Goal: Information Seeking & Learning: Learn about a topic

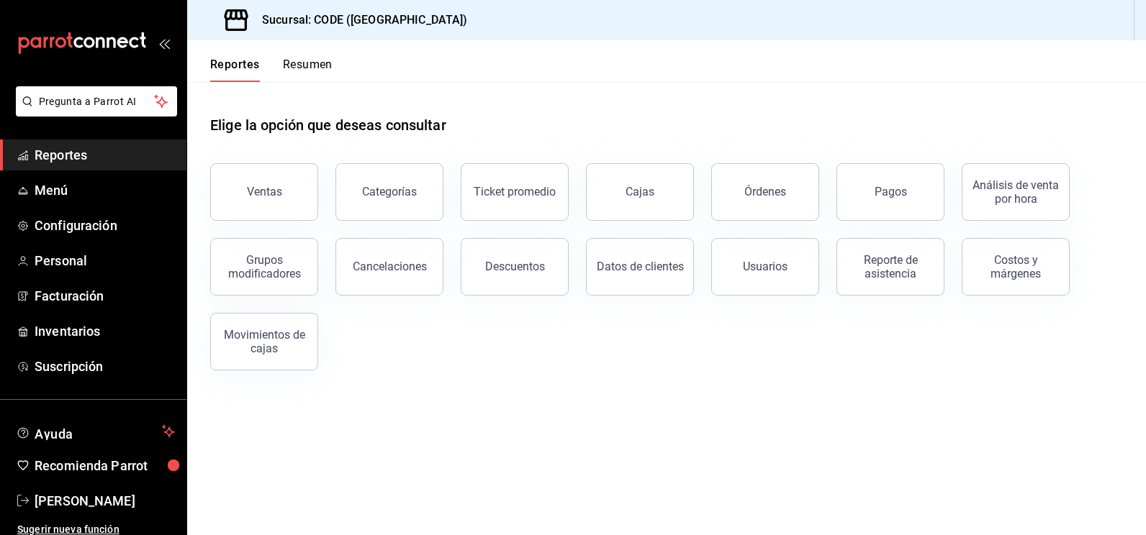
click at [256, 217] on button "Ventas" at bounding box center [264, 192] width 108 height 58
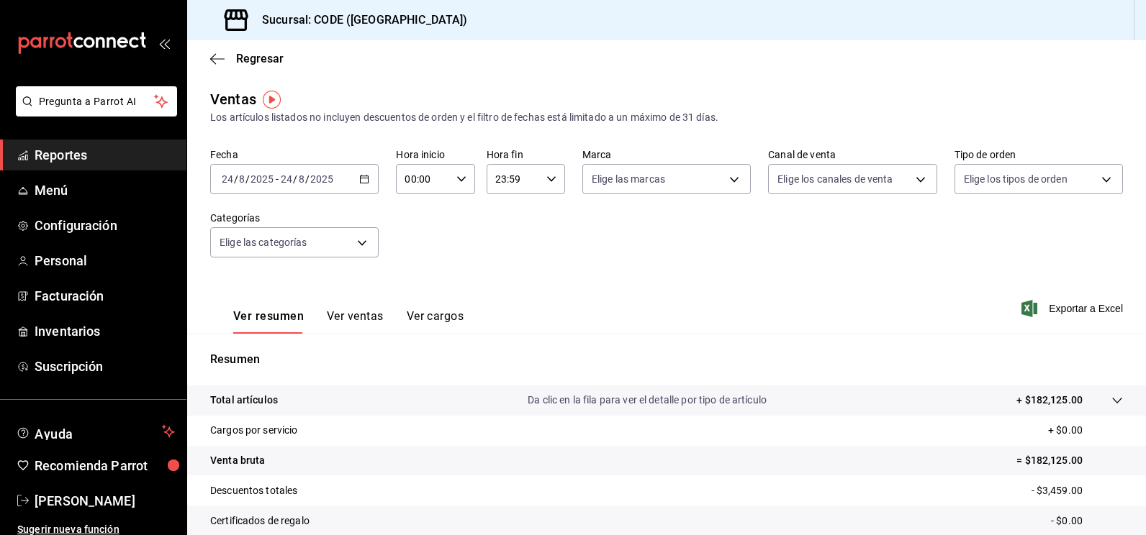
click at [336, 175] on div "[DATE] [DATE] - [DATE] [DATE]" at bounding box center [294, 179] width 168 height 30
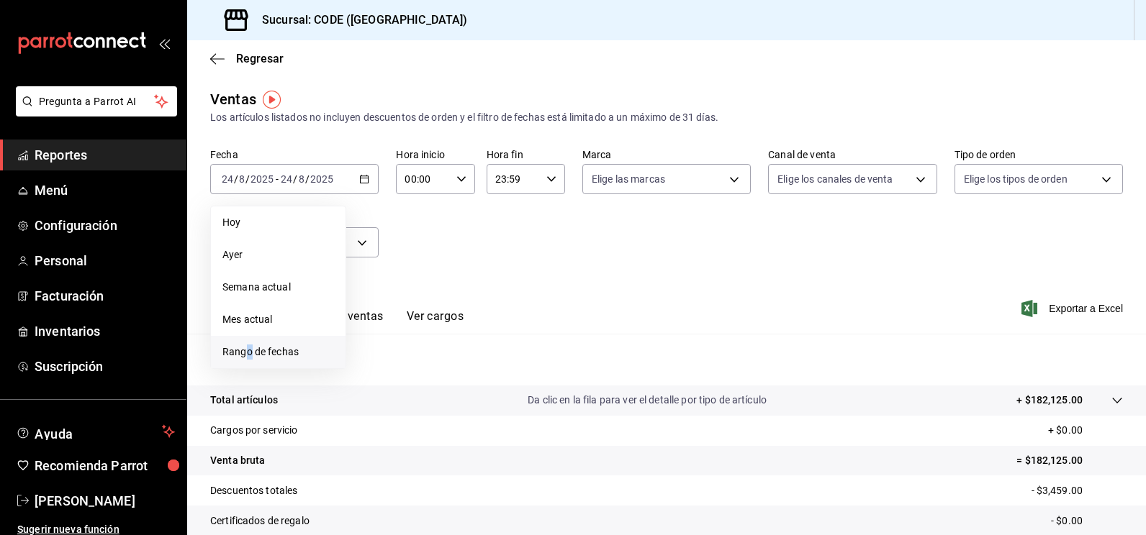
click at [249, 352] on span "Rango de fechas" at bounding box center [278, 352] width 112 height 15
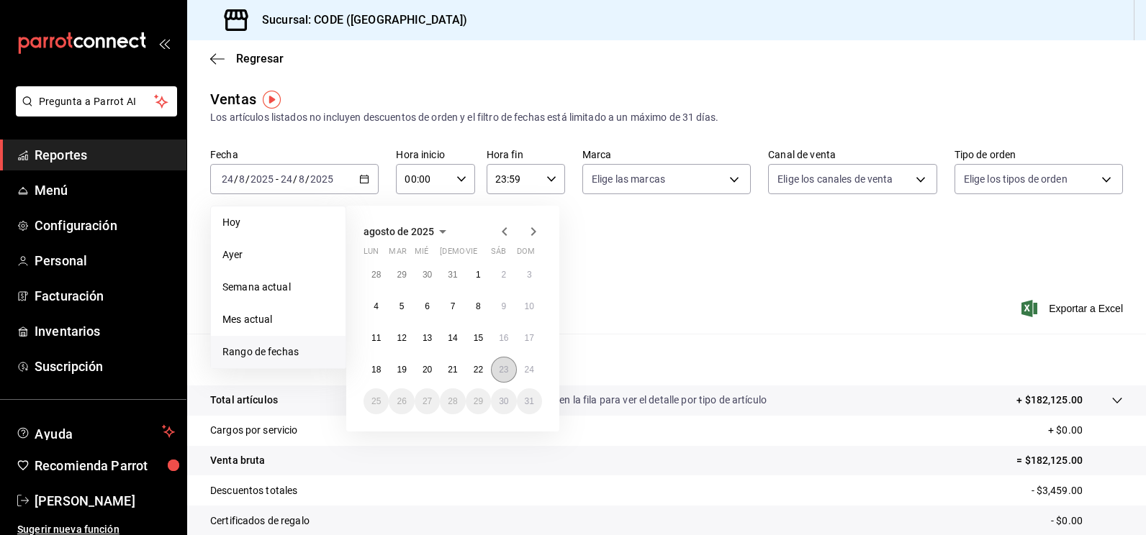
click at [500, 367] on abbr "23" at bounding box center [503, 370] width 9 height 10
click at [533, 371] on abbr "24" at bounding box center [529, 370] width 9 height 10
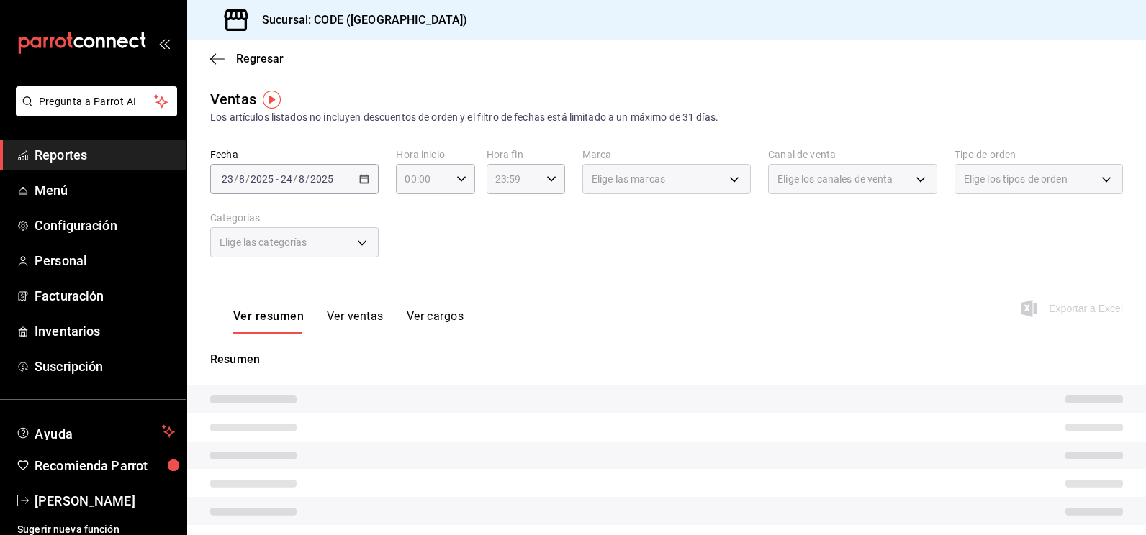
click at [503, 271] on div "Fecha [DATE] [DATE] - [DATE] [DATE] Hora inicio 00:00 Hora inicio Hora fin 23:5…" at bounding box center [666, 211] width 913 height 127
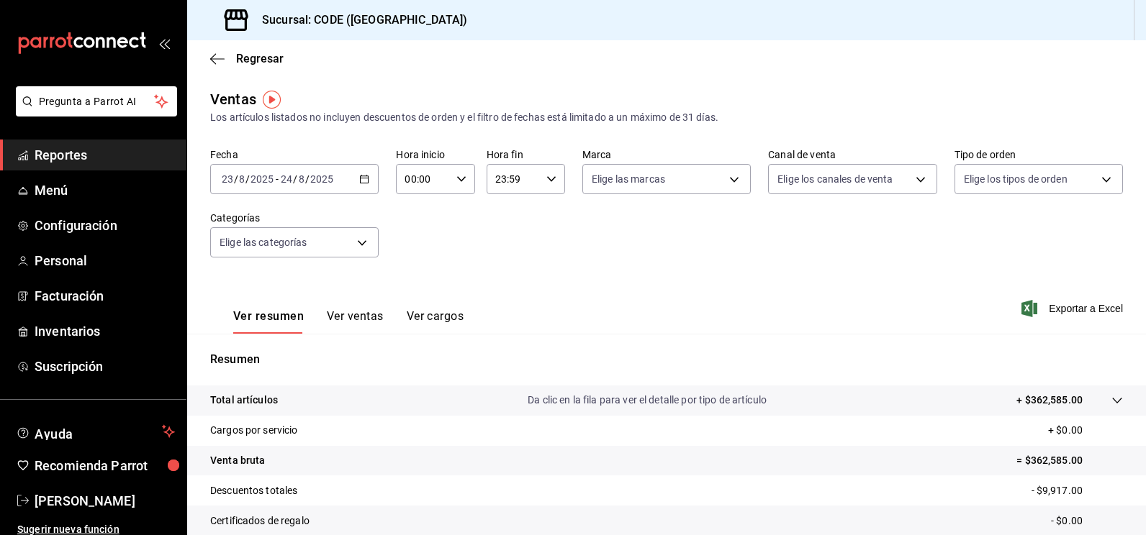
click at [458, 177] on icon "button" at bounding box center [461, 179] width 10 height 10
click at [412, 222] on span "21" at bounding box center [413, 228] width 16 height 12
type input "21:00"
click at [454, 222] on button "00" at bounding box center [451, 216] width 33 height 29
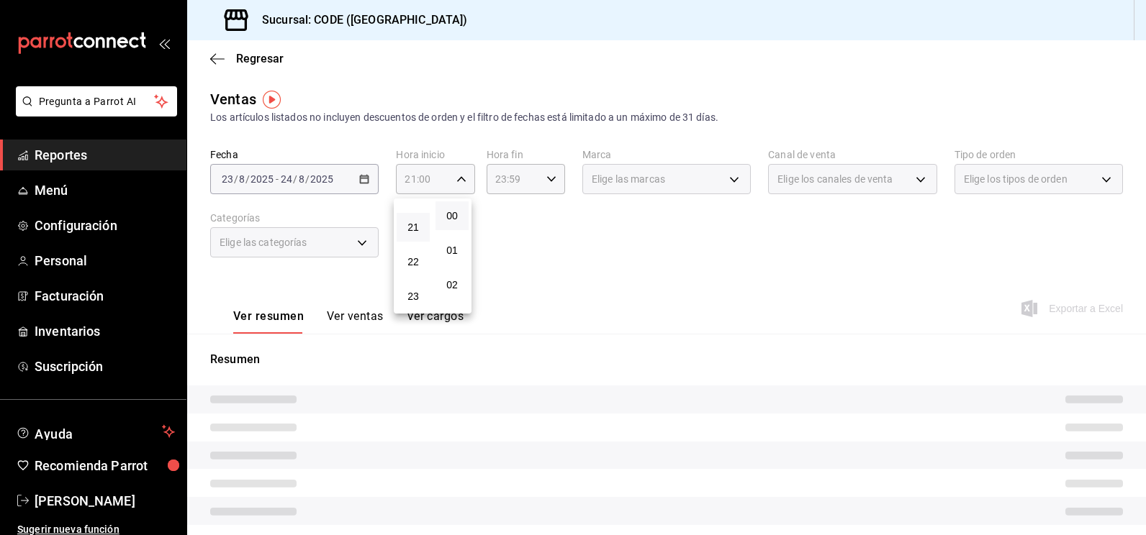
click at [547, 235] on div at bounding box center [573, 267] width 1146 height 535
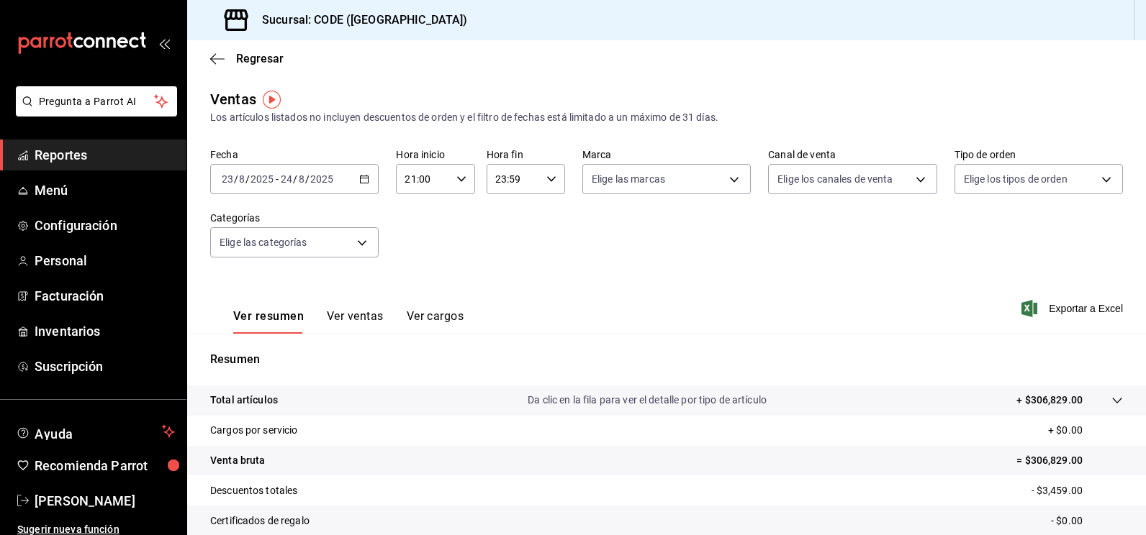
click at [550, 175] on icon "button" at bounding box center [551, 179] width 10 height 10
click at [502, 216] on button "08" at bounding box center [502, 204] width 33 height 29
click at [543, 211] on span "00" at bounding box center [541, 216] width 16 height 12
type input "08:00"
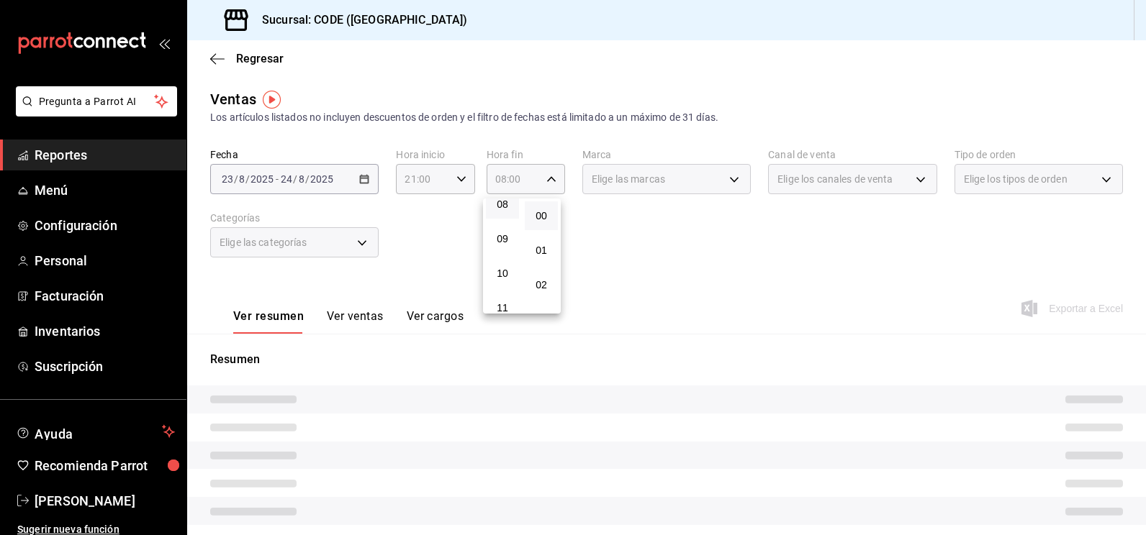
click at [614, 233] on div at bounding box center [573, 267] width 1146 height 535
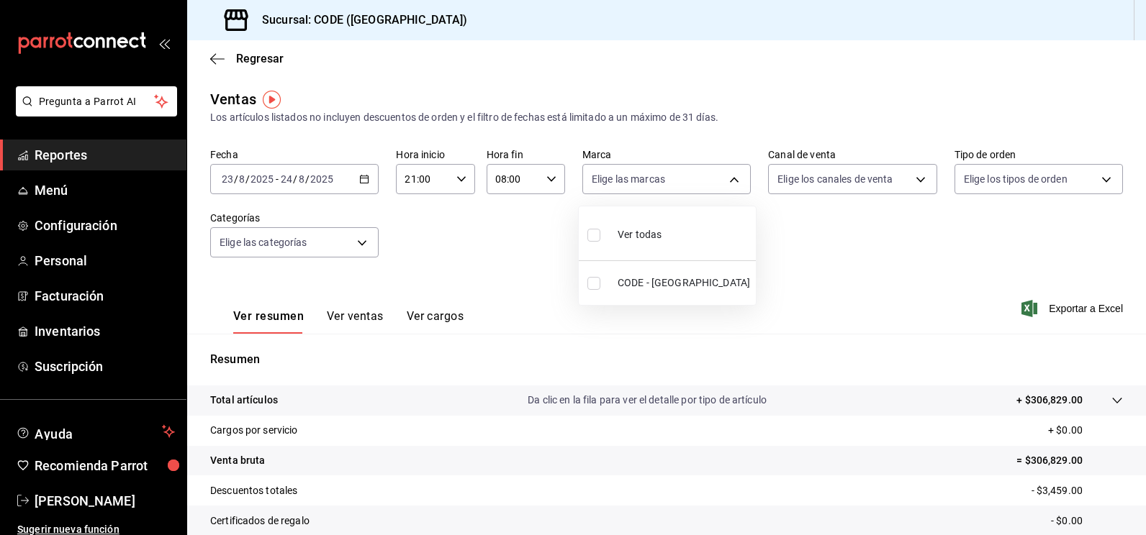
click at [726, 173] on body "Pregunta a Parrot AI Reportes Menú Configuración Personal Facturación Inventari…" at bounding box center [573, 267] width 1146 height 535
click at [599, 282] on input "checkbox" at bounding box center [593, 283] width 13 height 13
checkbox input "true"
type input "b4274379-98e3-4a61-b813-167c2f875b9b"
checkbox input "true"
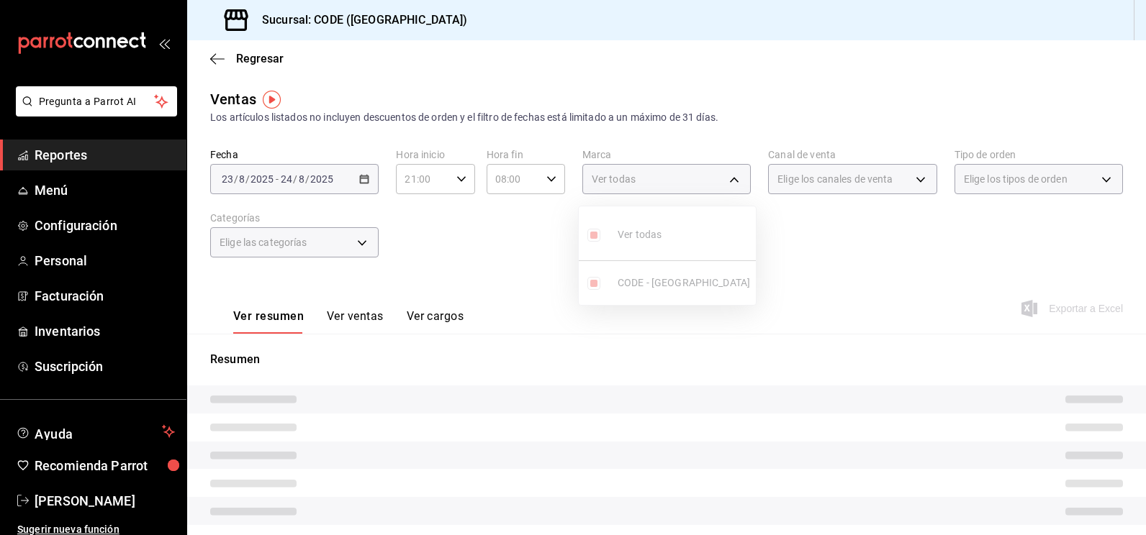
click at [825, 245] on div at bounding box center [573, 267] width 1146 height 535
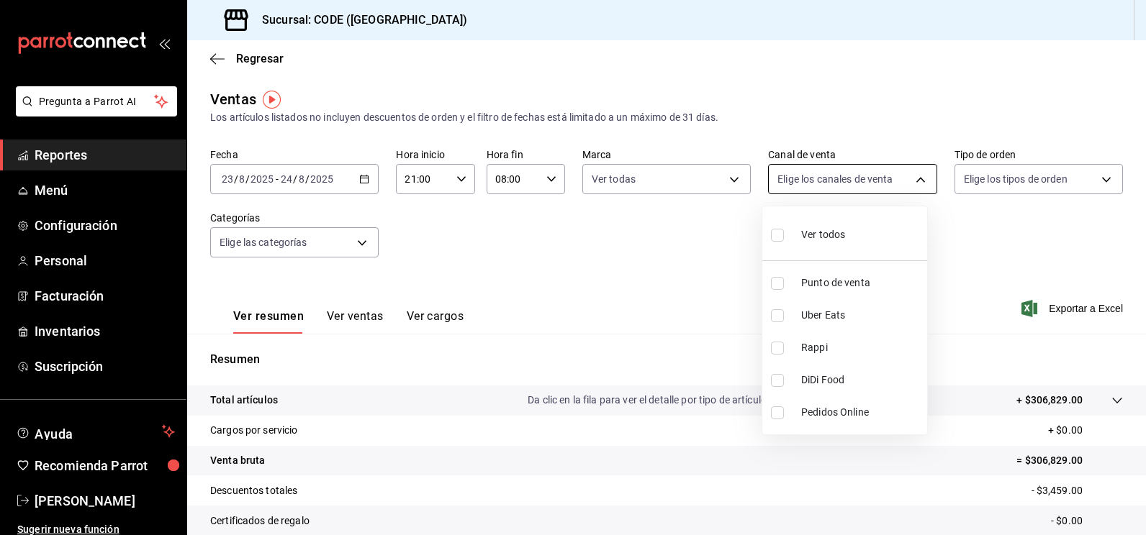
click at [847, 185] on body "Pregunta a Parrot AI Reportes Menú Configuración Personal Facturación Inventari…" at bounding box center [573, 267] width 1146 height 535
click at [777, 287] on input "checkbox" at bounding box center [777, 283] width 13 height 13
checkbox input "true"
type input "PARROT"
click at [990, 260] on div at bounding box center [573, 267] width 1146 height 535
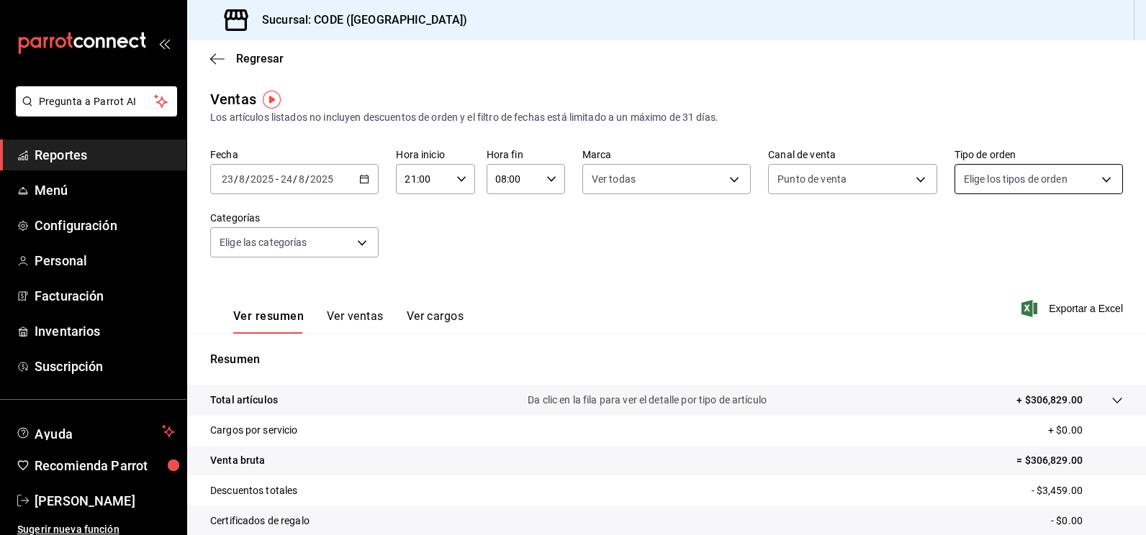
click at [1006, 181] on body "Pregunta a Parrot AI Reportes Menú Configuración Personal Facturación Inventari…" at bounding box center [573, 267] width 1146 height 535
click at [958, 281] on input "checkbox" at bounding box center [961, 283] width 13 height 13
checkbox input "true"
type input "5e044743-194e-4ac1-a373-21a517007421"
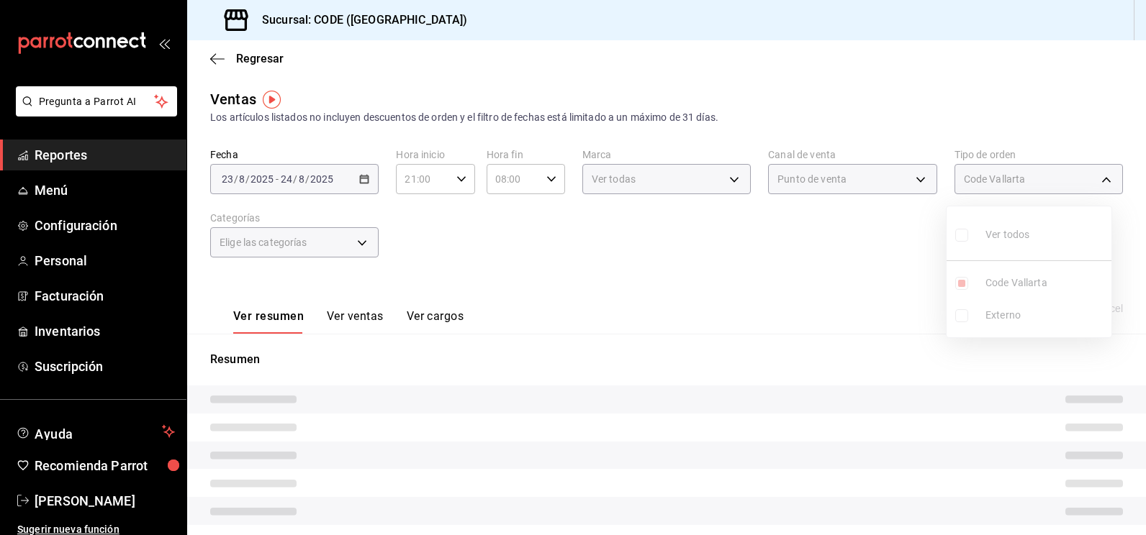
drag, startPoint x: 713, startPoint y: 292, endPoint x: 684, endPoint y: 288, distance: 29.1
click at [711, 292] on div at bounding box center [573, 267] width 1146 height 535
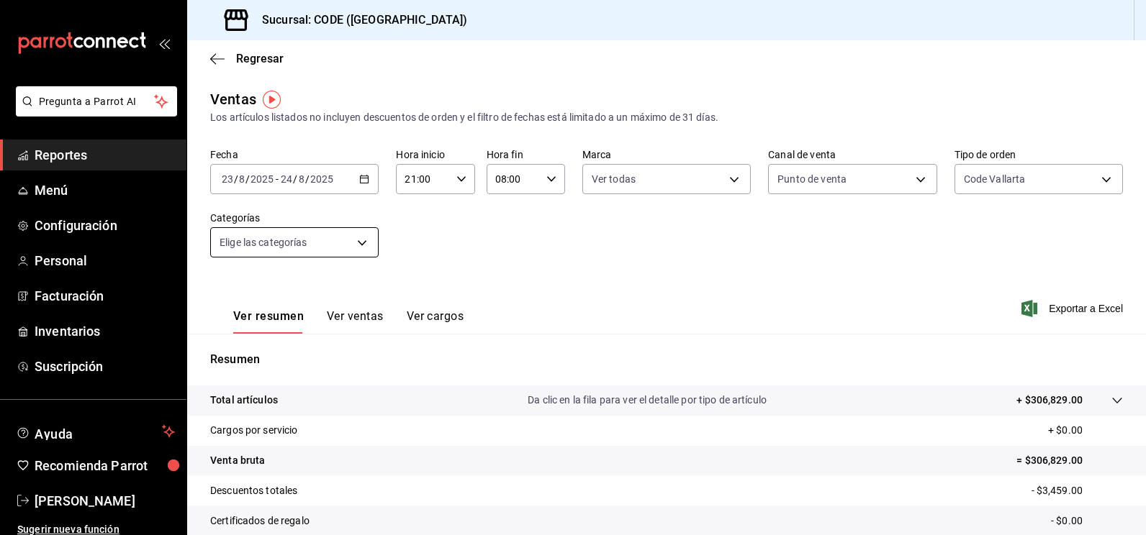
click at [345, 245] on body "Pregunta a Parrot AI Reportes Menú Configuración Personal Facturación Inventari…" at bounding box center [573, 267] width 1146 height 535
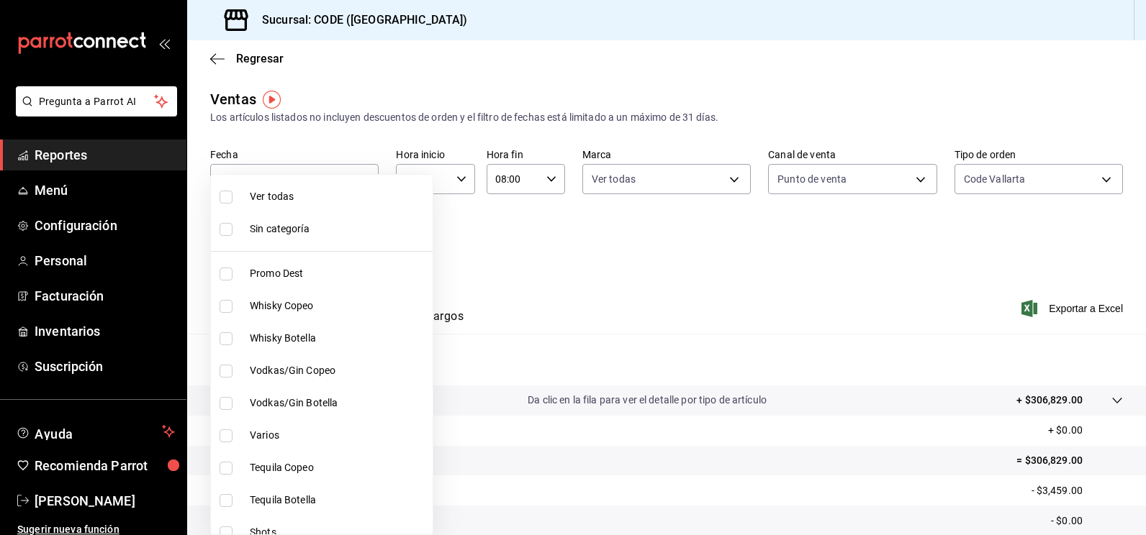
click at [258, 198] on span "Ver todas" at bounding box center [338, 196] width 177 height 15
type input "f391cf47-fcb9-47d4-a0a8-cb8543f6f021,4bb38f7e-a5c0-4edd-b3a9-4b6ffc0329f0,fb8a9…"
checkbox input "true"
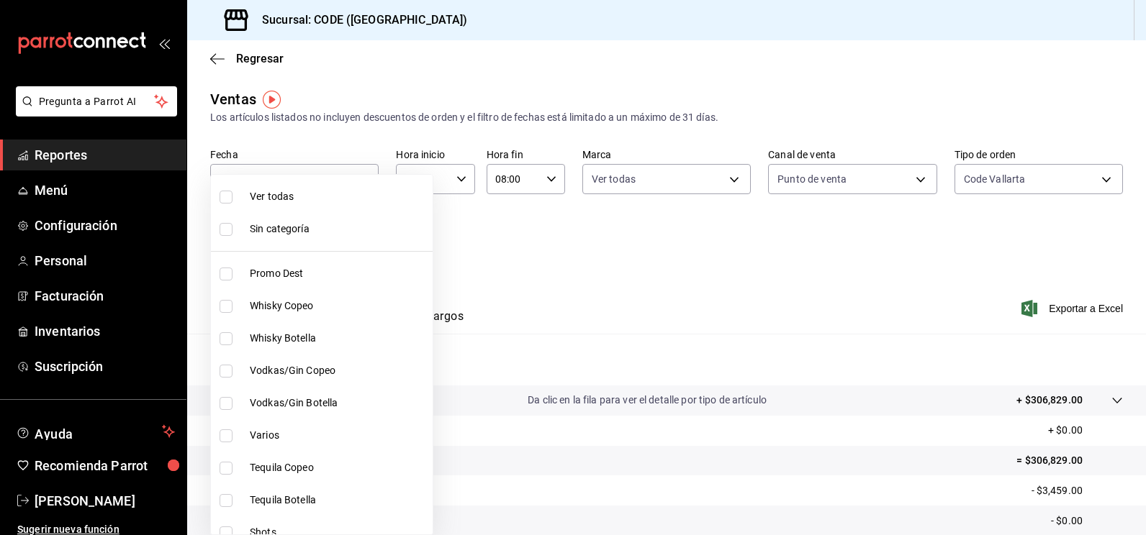
checkbox input "true"
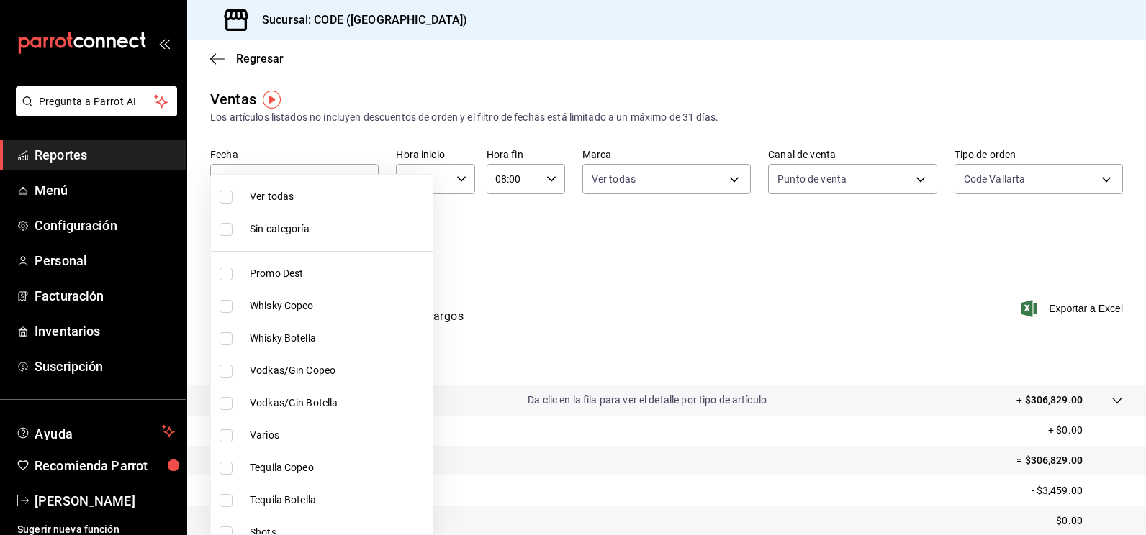
checkbox input "true"
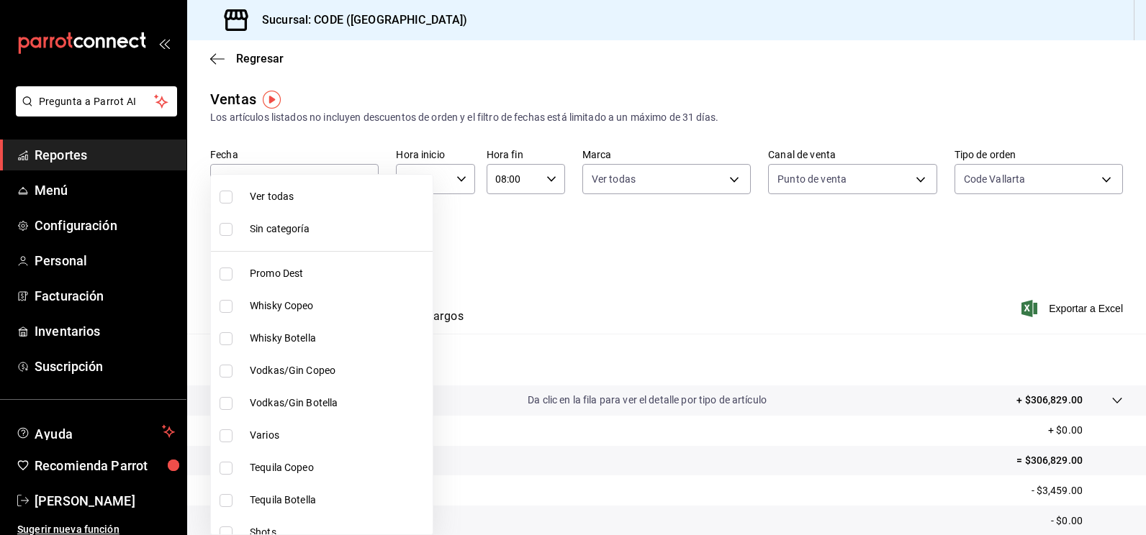
checkbox input "true"
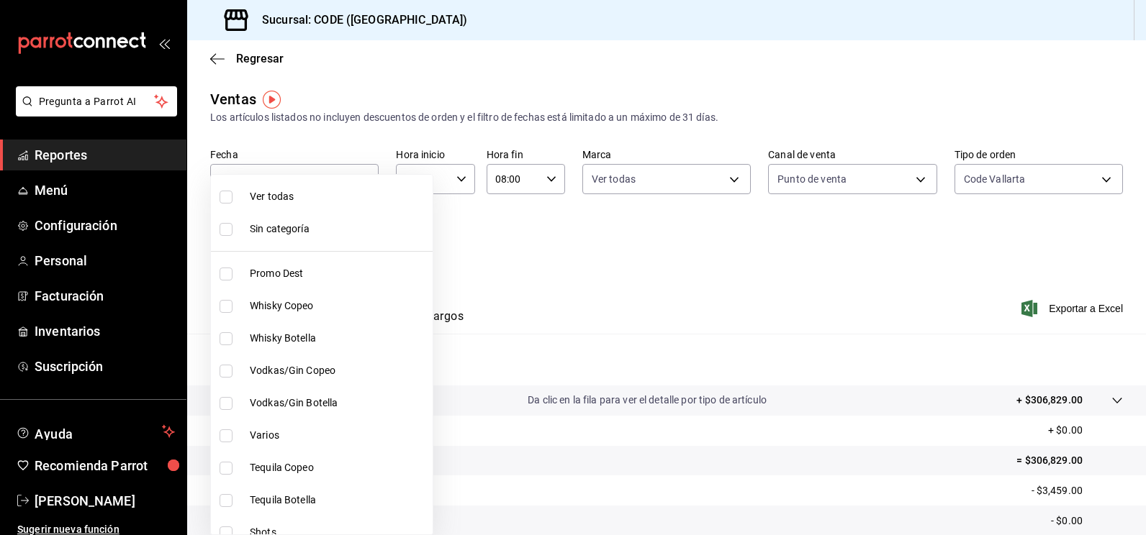
checkbox input "true"
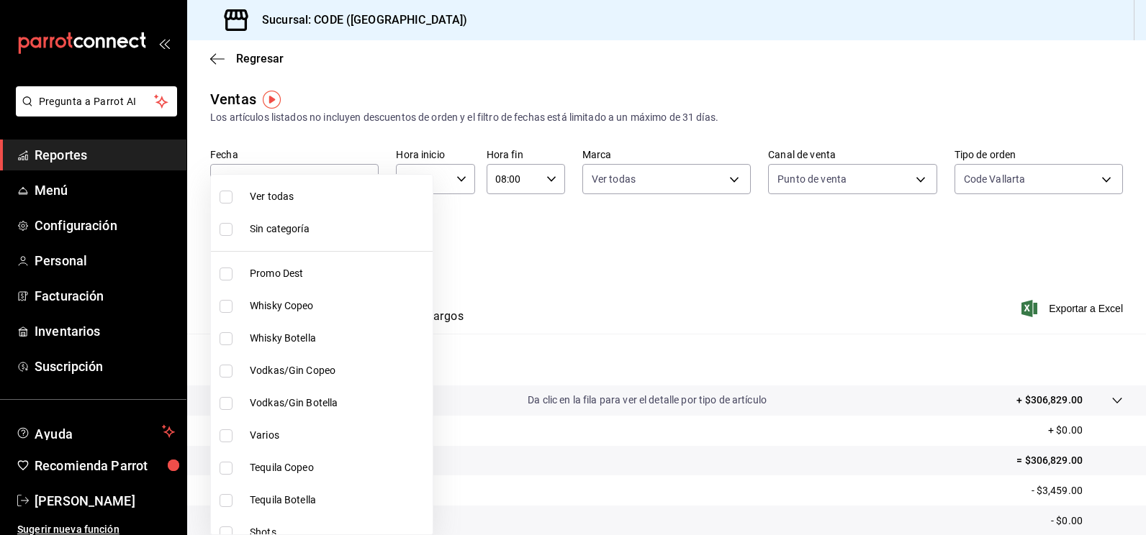
checkbox input "true"
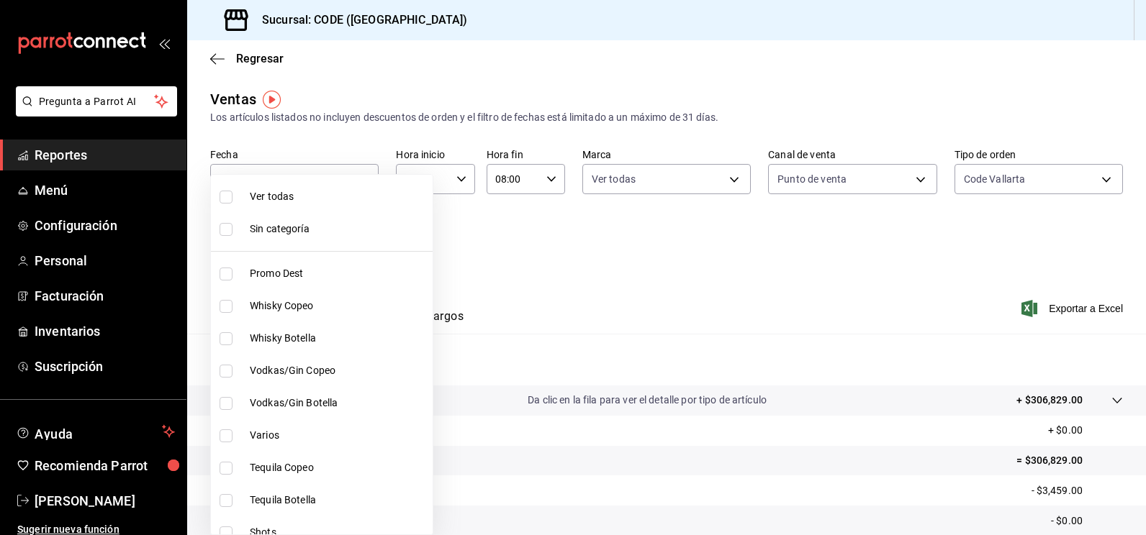
checkbox input "true"
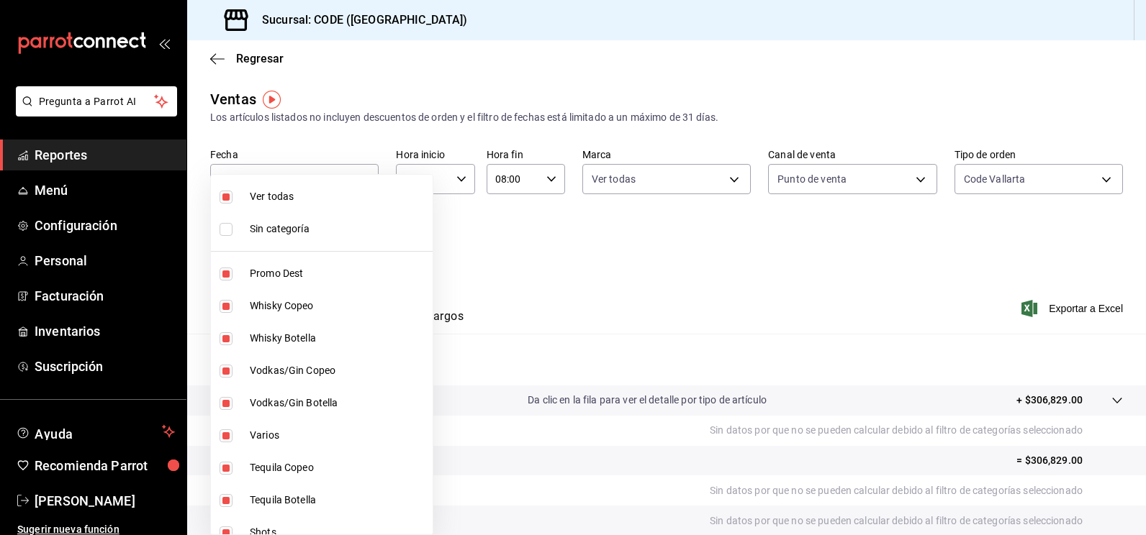
click at [263, 229] on span "Sin categoría" at bounding box center [338, 229] width 177 height 15
checkbox input "true"
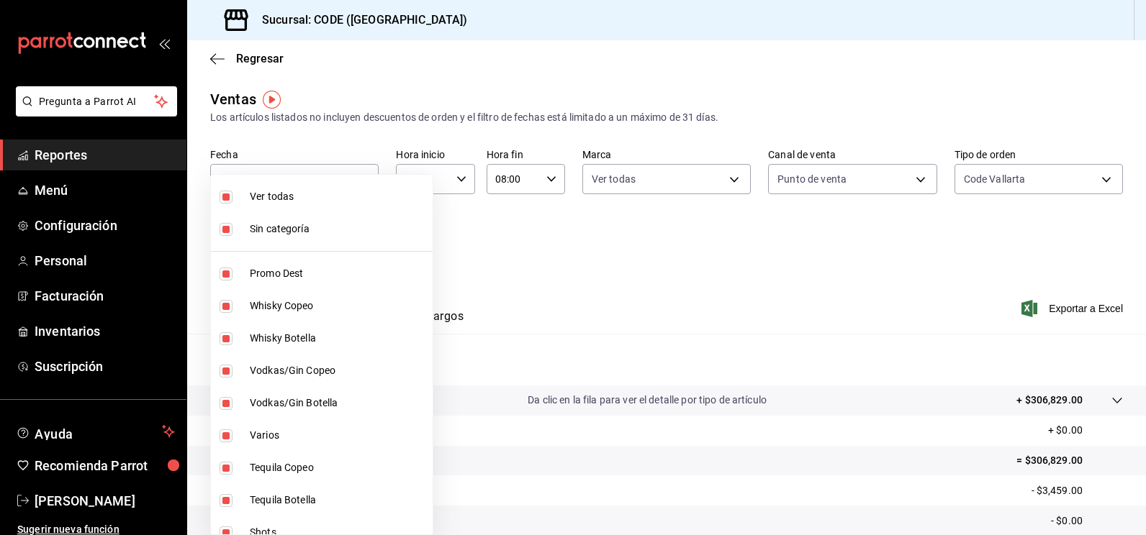
click at [493, 258] on div at bounding box center [573, 267] width 1146 height 535
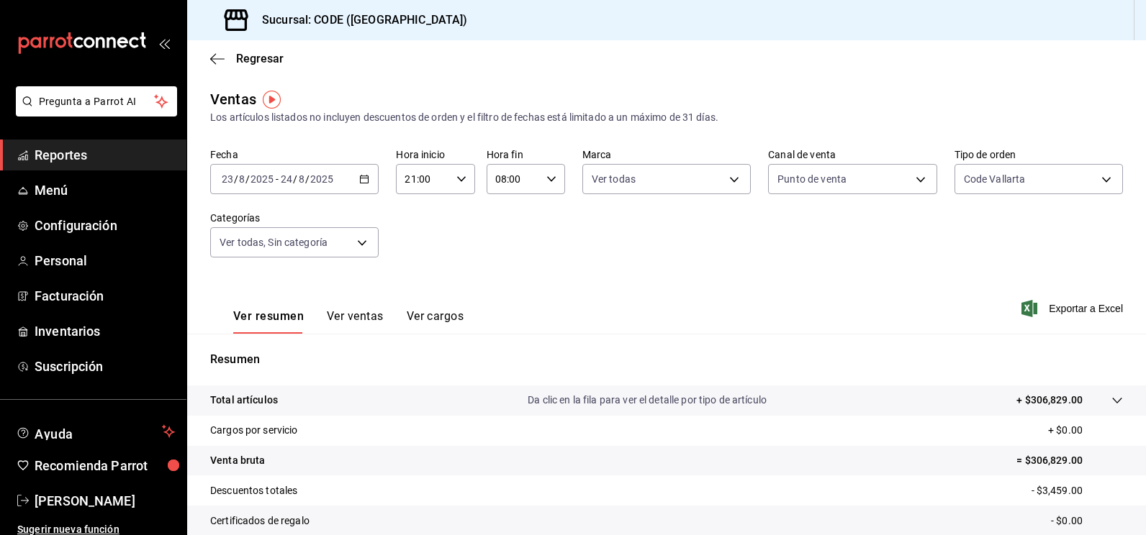
click at [523, 255] on div "Fecha [DATE] [DATE] - [DATE] [DATE] Hora inicio 21:00 Hora inicio Hora fin 08:0…" at bounding box center [666, 211] width 913 height 127
click at [82, 157] on span "Reportes" at bounding box center [105, 154] width 140 height 19
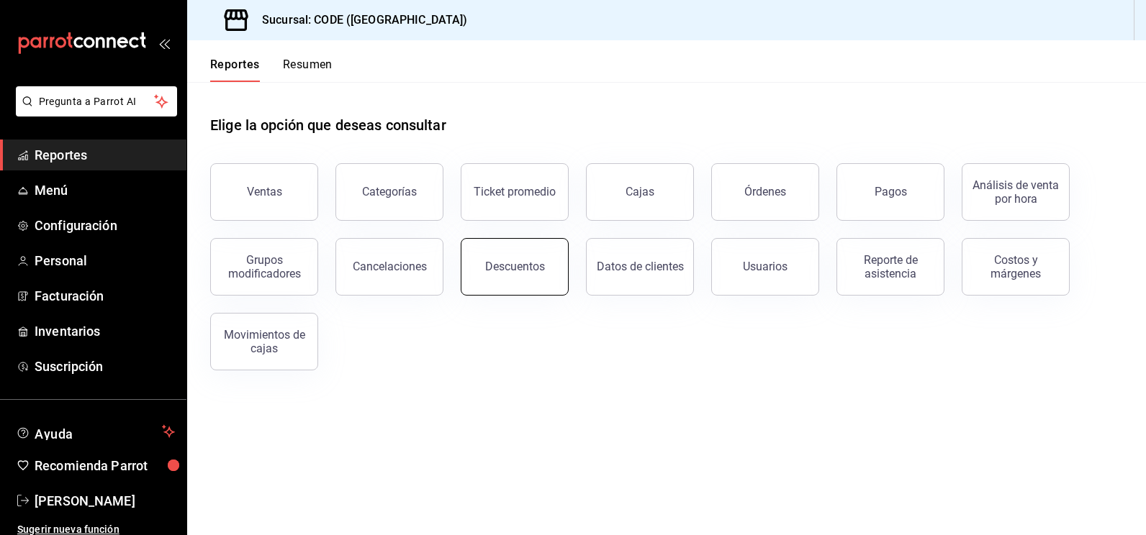
click at [500, 253] on button "Descuentos" at bounding box center [515, 267] width 108 height 58
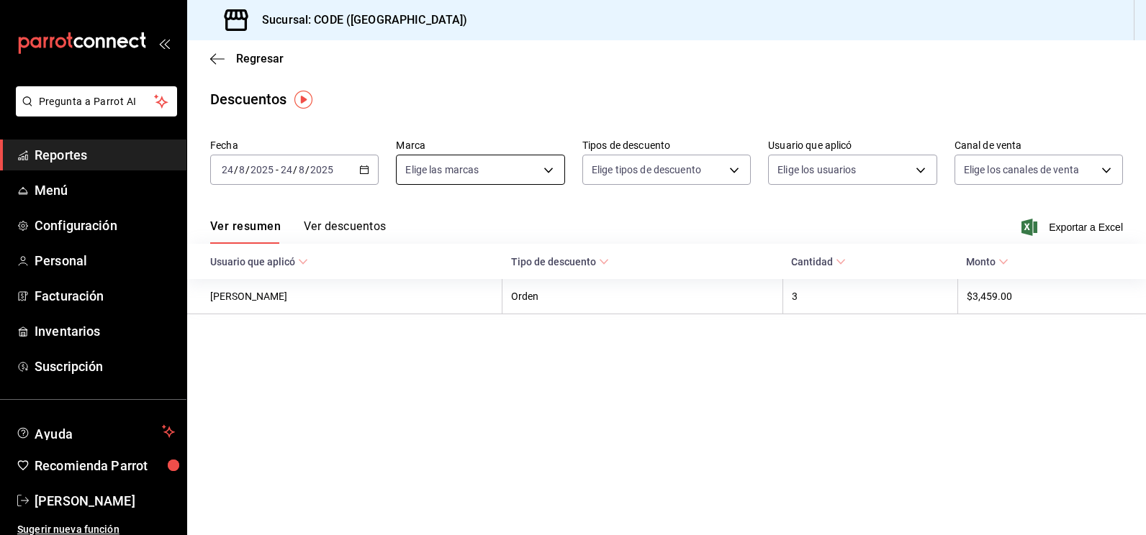
click at [464, 173] on body "Pregunta a Parrot AI Reportes Menú Configuración Personal Facturación Inventari…" at bounding box center [573, 267] width 1146 height 535
click at [462, 270] on span "CODE - [GEOGRAPHIC_DATA]" at bounding box center [501, 273] width 132 height 15
type input "b4274379-98e3-4a61-b813-167c2f875b9b"
checkbox input "true"
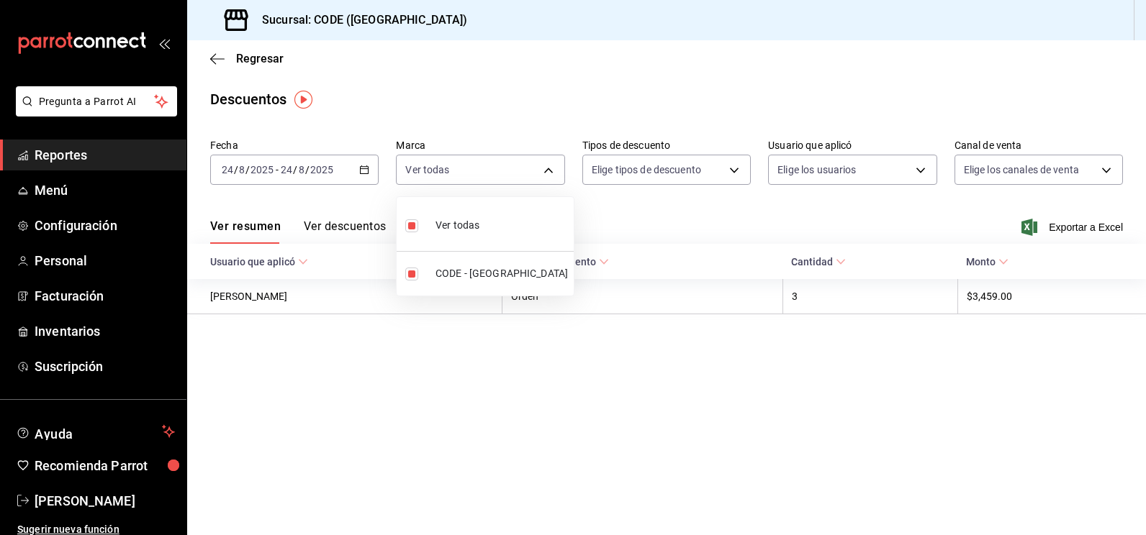
click at [634, 178] on div at bounding box center [573, 267] width 1146 height 535
click at [633, 177] on body "Pregunta a Parrot AI Reportes Menú Configuración Personal Facturación Inventari…" at bounding box center [573, 267] width 1146 height 535
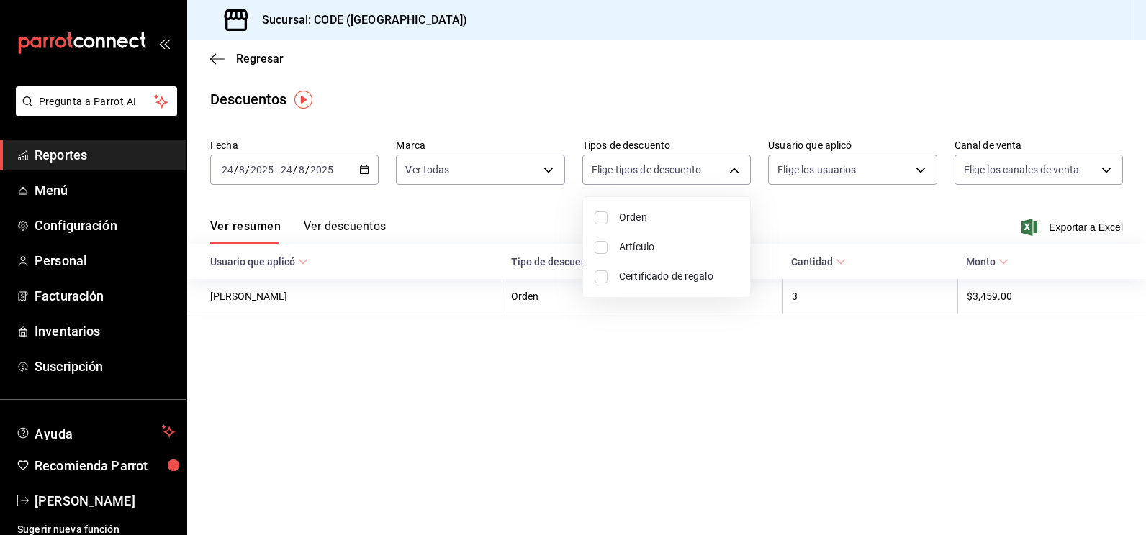
click at [622, 325] on div at bounding box center [573, 267] width 1146 height 535
click at [623, 224] on div "Ver resumen Ver descuentos Exportar a Excel" at bounding box center [666, 223] width 959 height 42
click at [825, 171] on body "Pregunta a Parrot AI Reportes Menú Configuración Personal Facturación Inventari…" at bounding box center [573, 267] width 1146 height 535
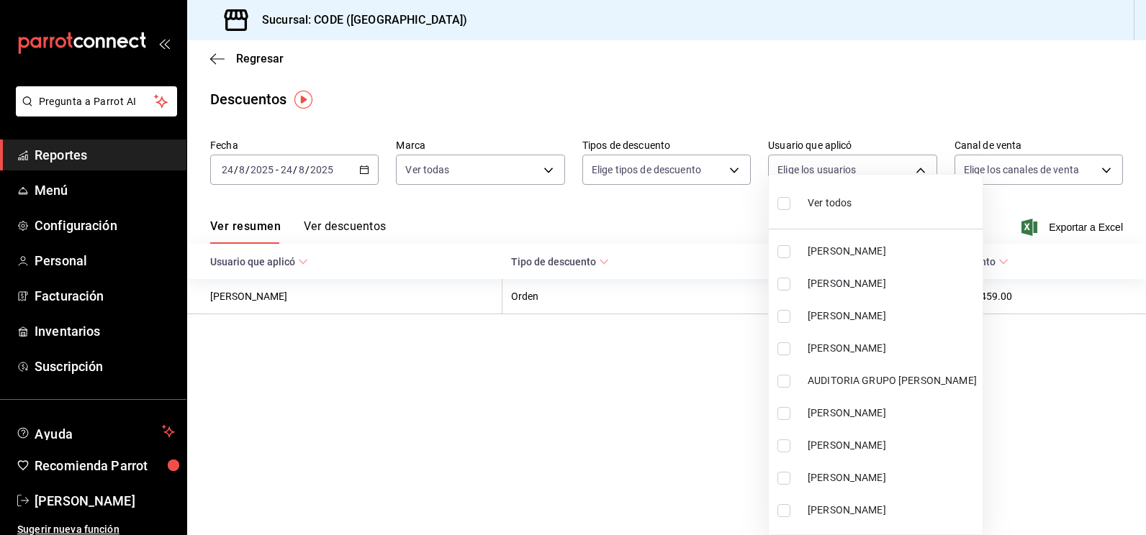
click at [815, 200] on span "Ver todos" at bounding box center [830, 203] width 44 height 15
type input "13755d96-d330-494a-bf30-9ae836beeb92,d65ed035-46ae-4e48-a0d4-507a0146b857,15d50…"
checkbox input "true"
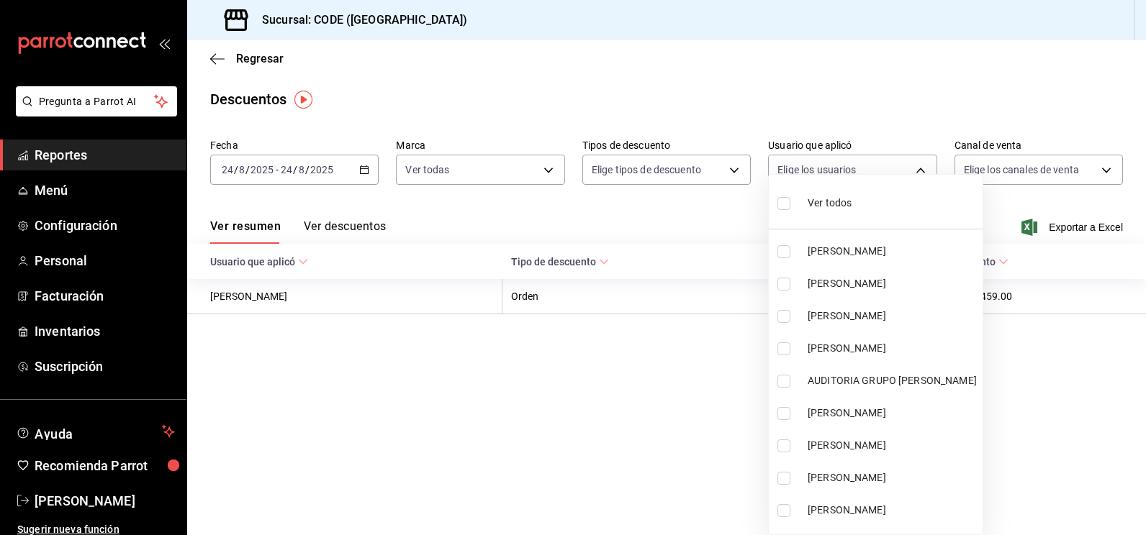
checkbox input "true"
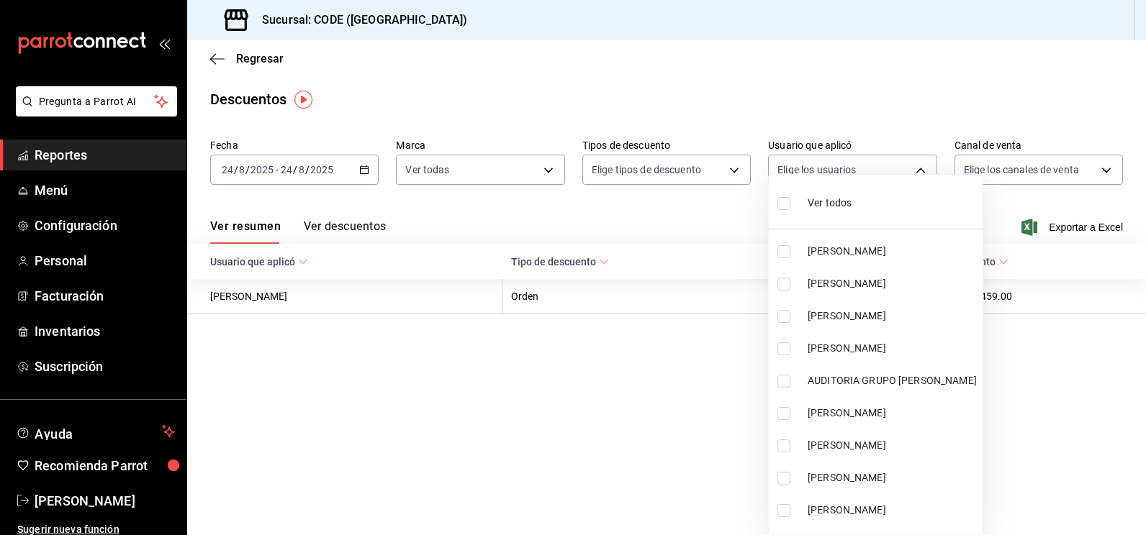
checkbox input "true"
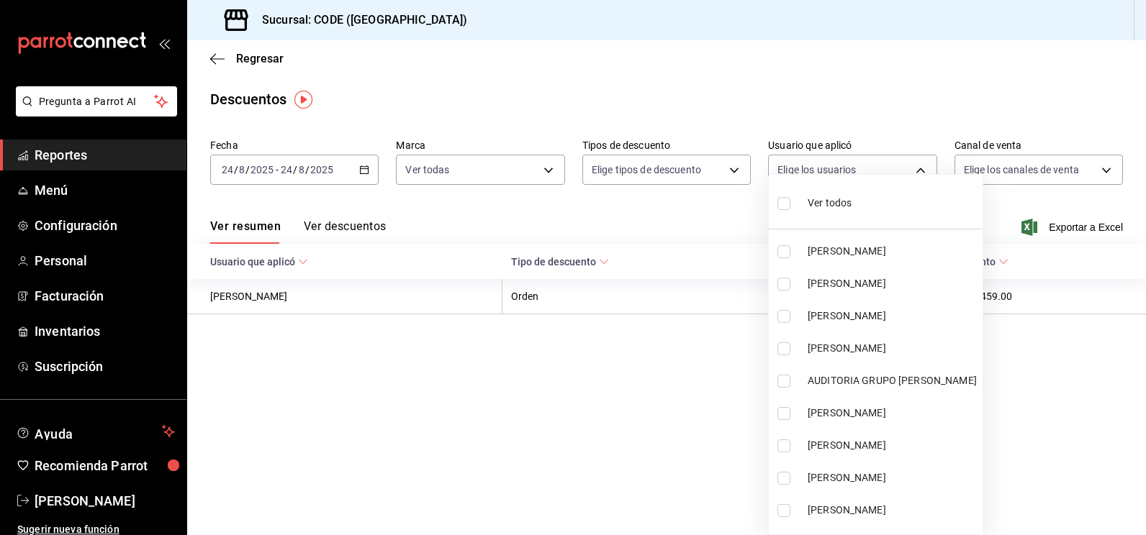
checkbox input "true"
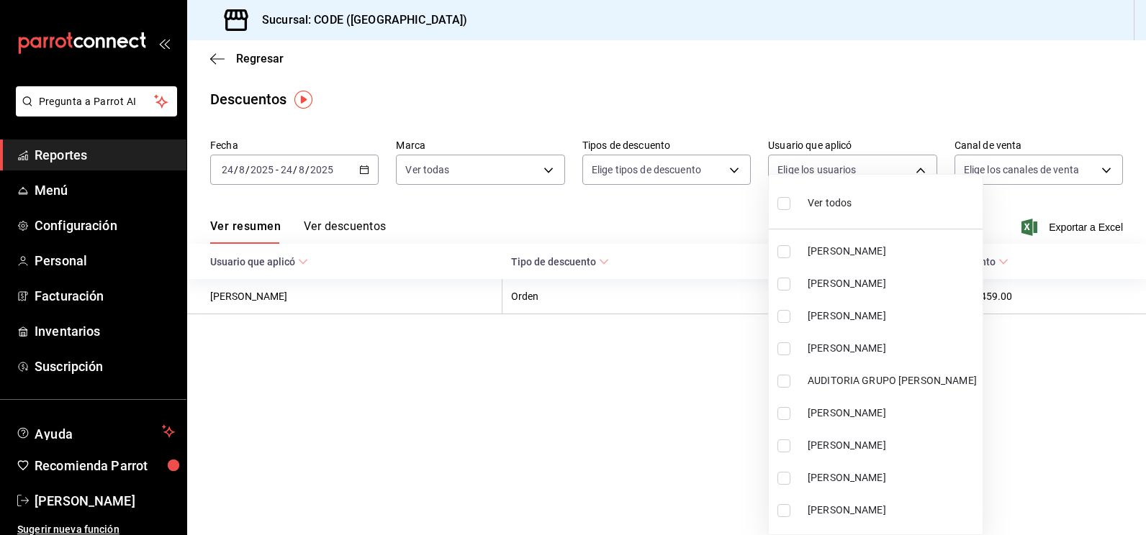
checkbox input "true"
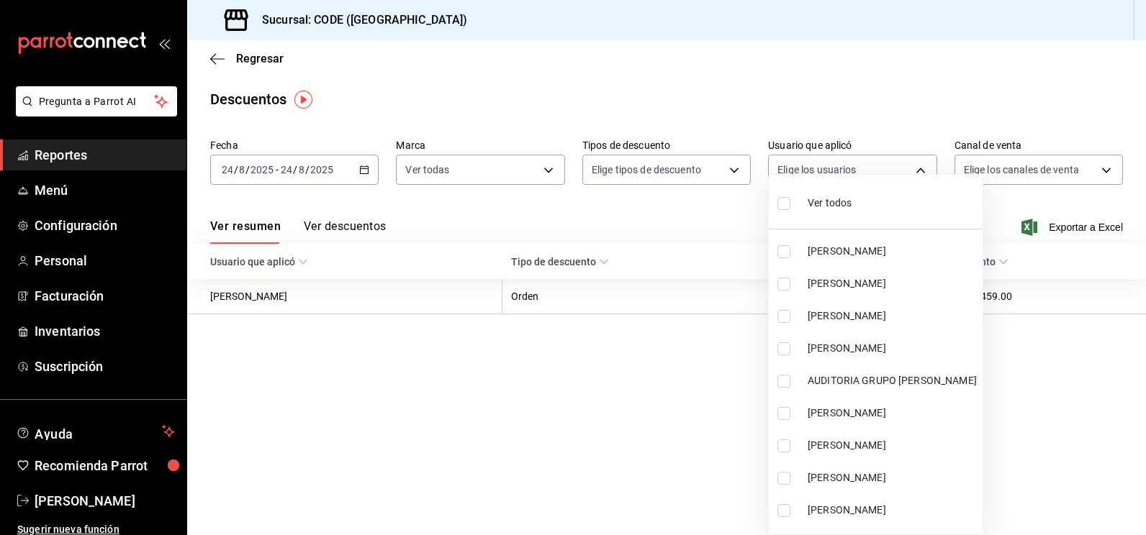
checkbox input "true"
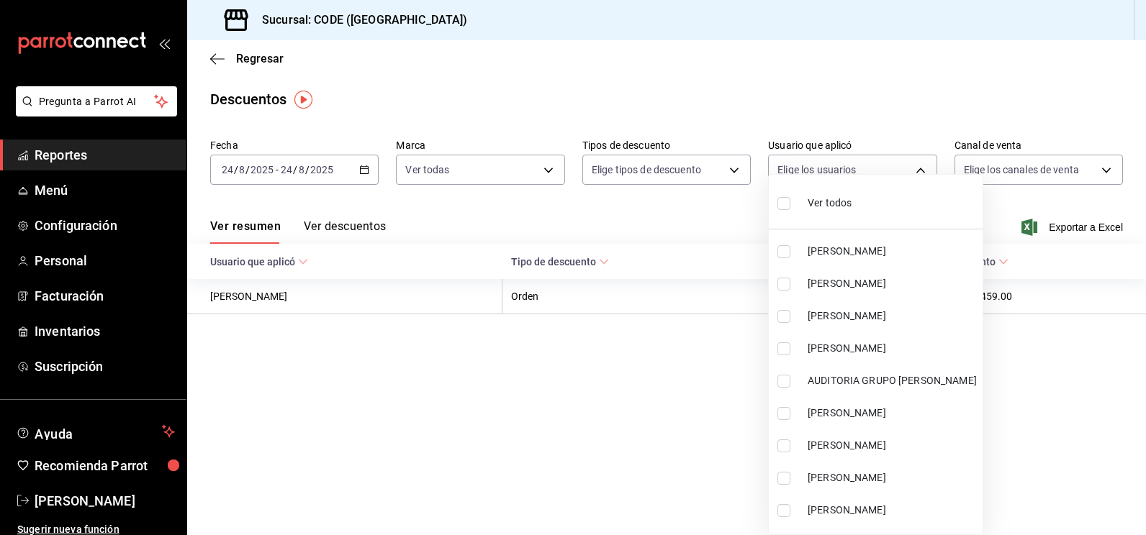
checkbox input "true"
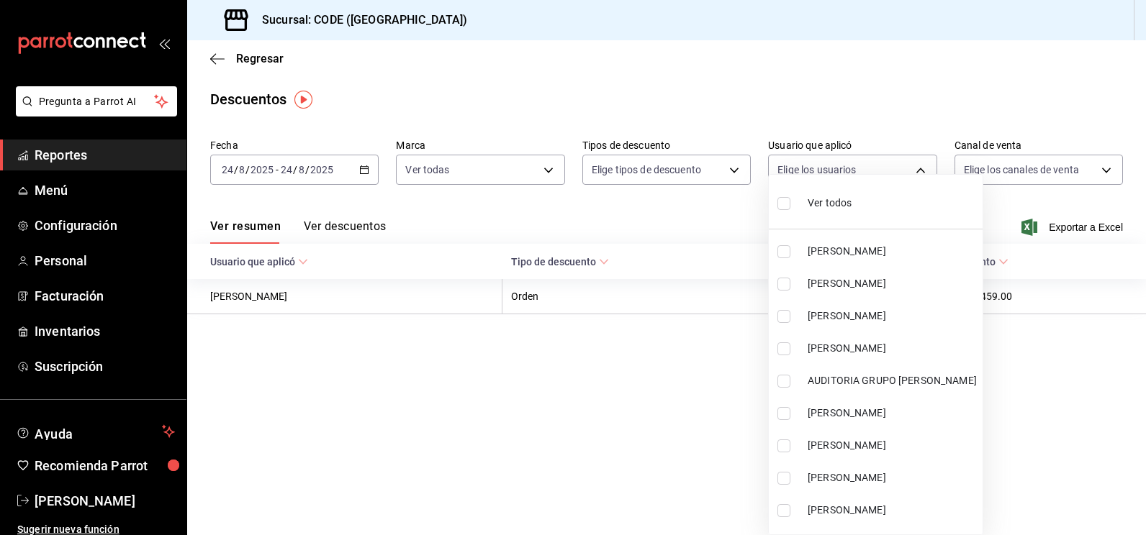
checkbox input "true"
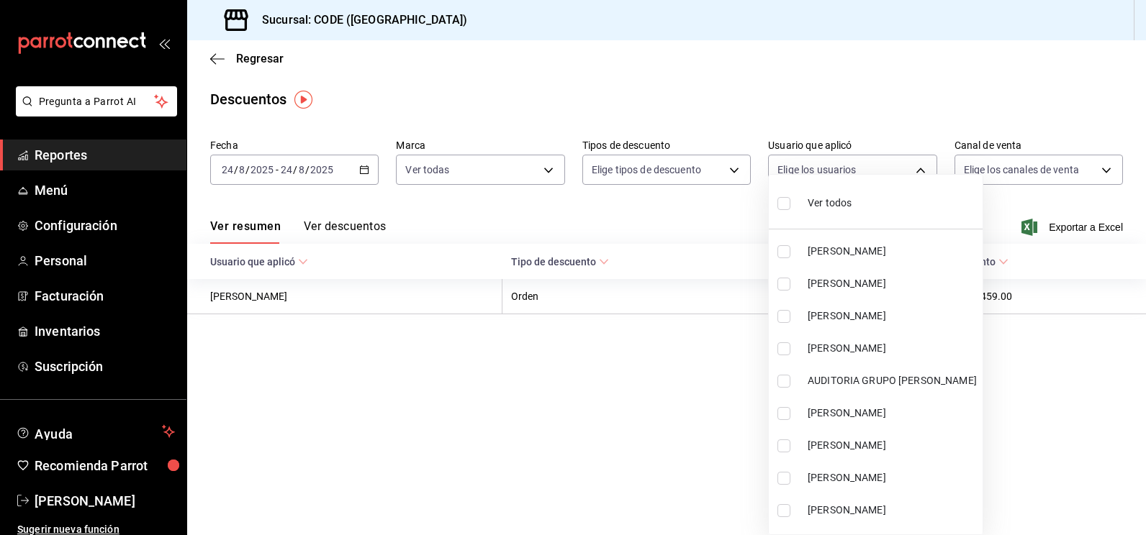
checkbox input "true"
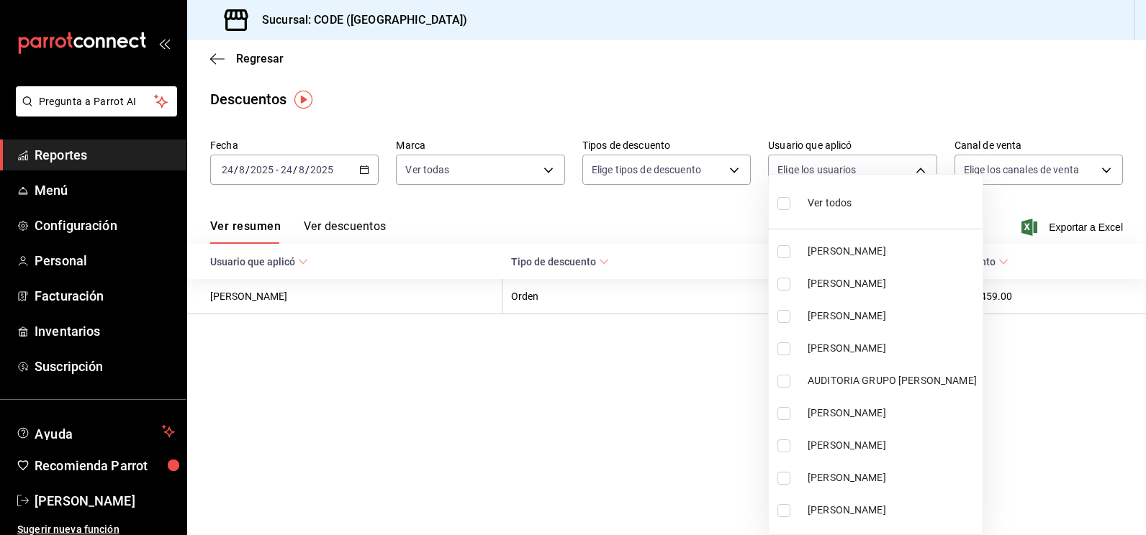
checkbox input "true"
click at [995, 170] on div at bounding box center [573, 267] width 1146 height 535
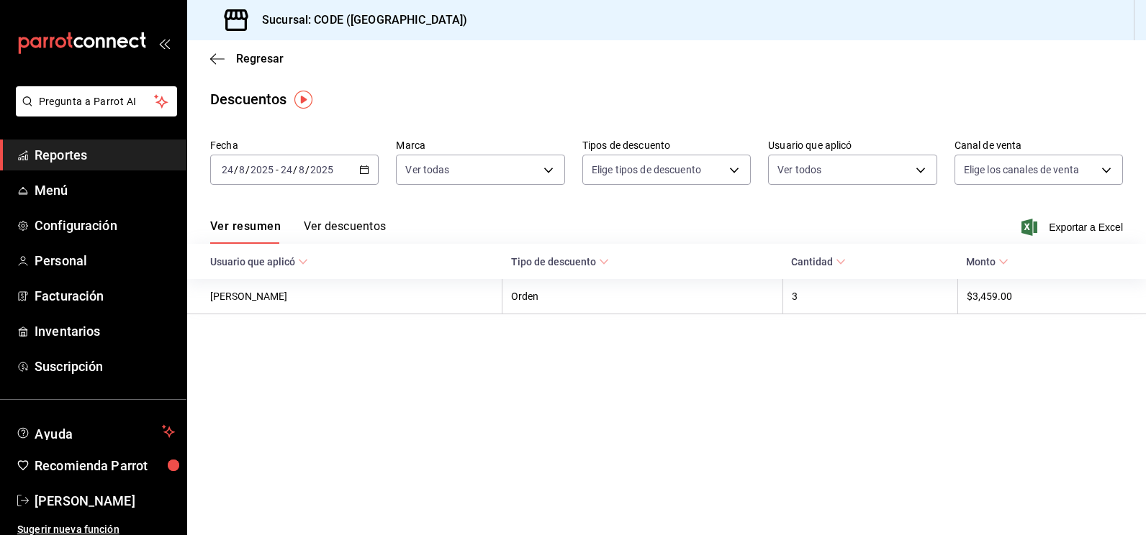
click at [994, 171] on div "Ver todos [PERSON_NAME] [PERSON_NAME] [PERSON_NAME] [PERSON_NAME] AUDITORIA GRU…" at bounding box center [573, 267] width 1146 height 535
click at [979, 182] on body "Pregunta a Parrot AI Reportes Menú Configuración Personal Facturación Inventari…" at bounding box center [573, 267] width 1146 height 535
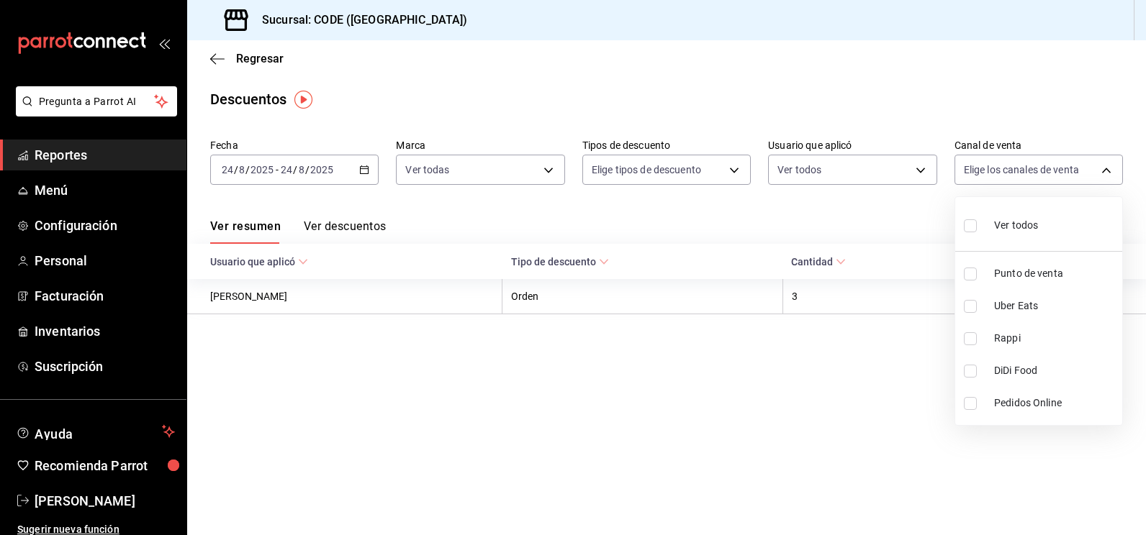
click at [970, 228] on input "checkbox" at bounding box center [970, 226] width 13 height 13
checkbox input "true"
type input "PARROT,UBER_EATS,RAPPI,DIDI_FOOD,ONLINE"
checkbox input "true"
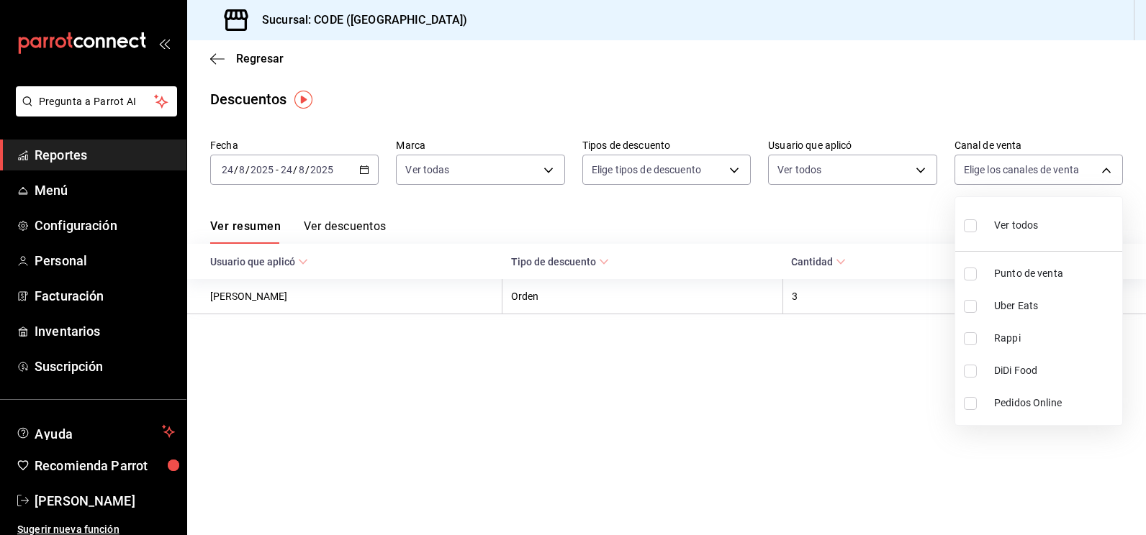
checkbox input "true"
click at [976, 278] on input "checkbox" at bounding box center [970, 274] width 13 height 13
checkbox input "false"
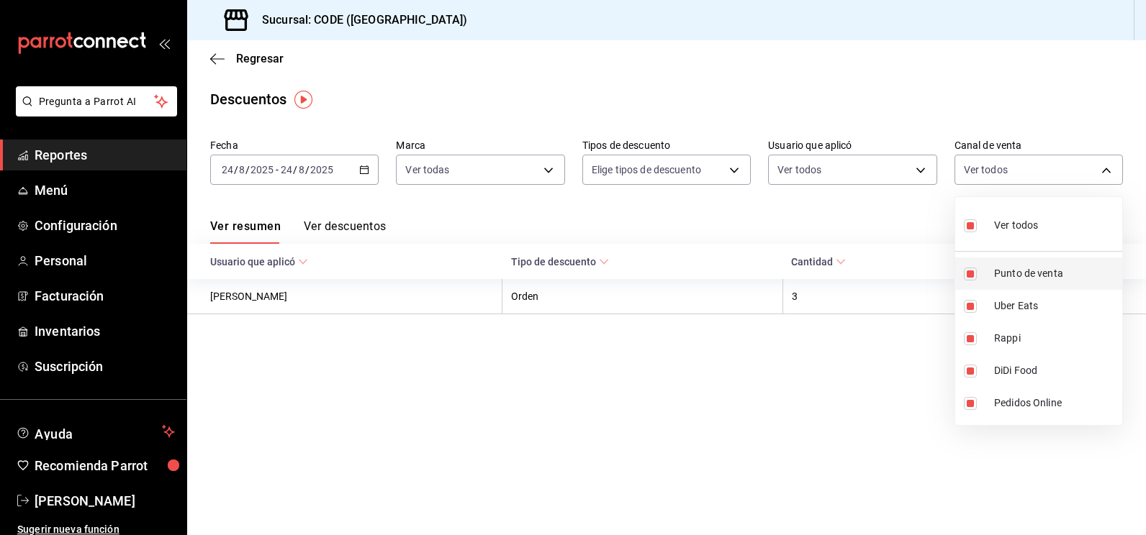
type input "UBER_EATS,RAPPI,DIDI_FOOD,ONLINE"
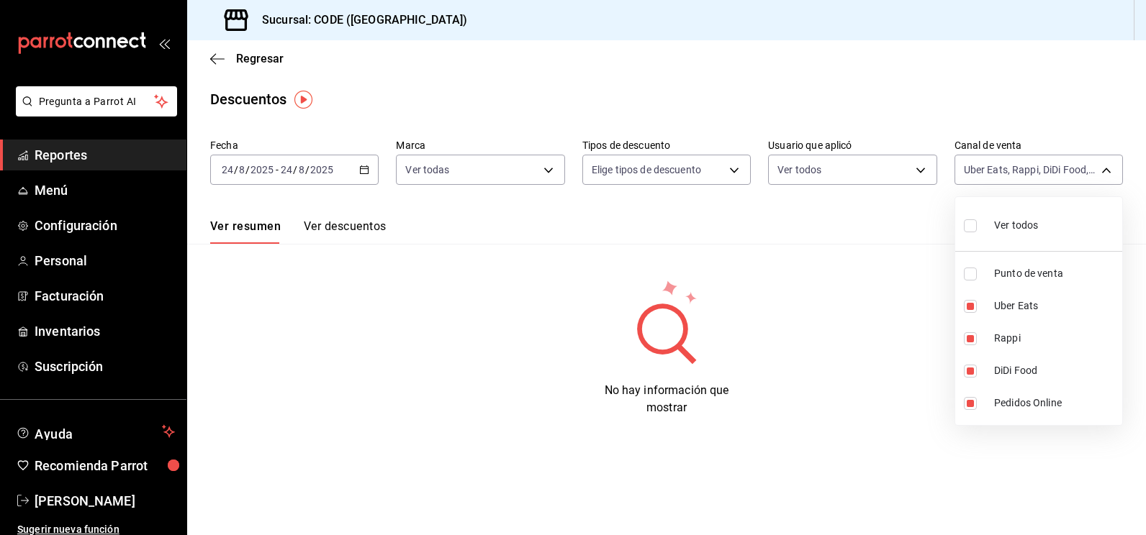
click at [968, 232] on label at bounding box center [973, 225] width 19 height 21
click at [968, 232] on input "checkbox" at bounding box center [970, 226] width 13 height 13
checkbox input "false"
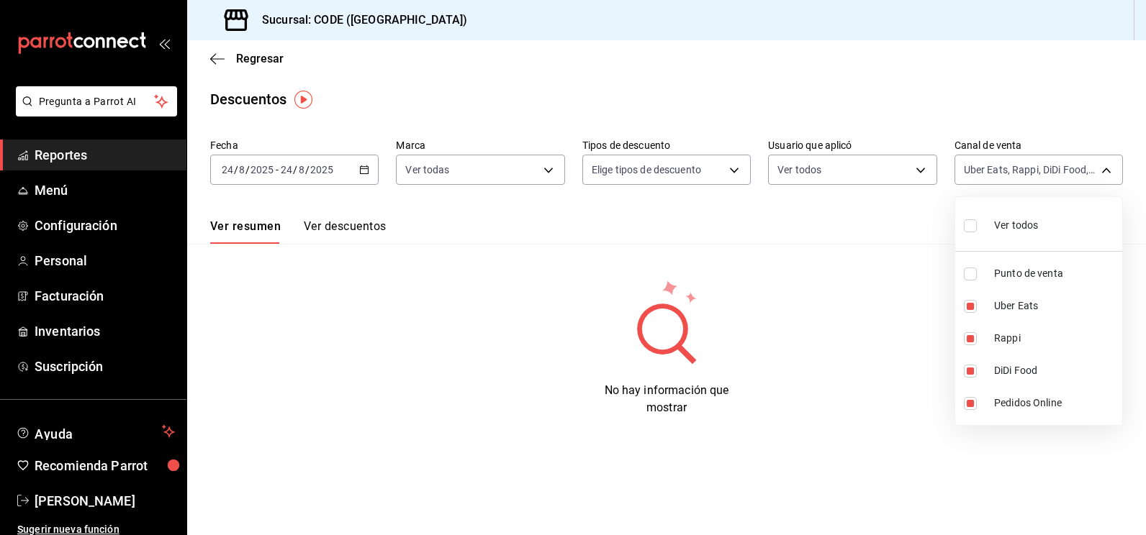
checkbox input "false"
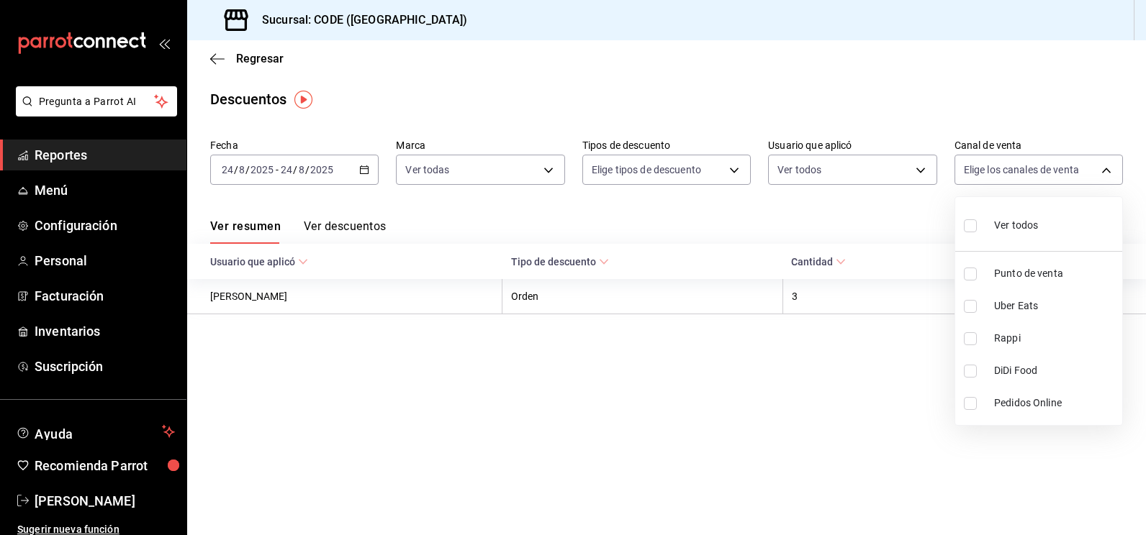
click at [968, 277] on input "checkbox" at bounding box center [970, 274] width 13 height 13
checkbox input "true"
type input "PARROT"
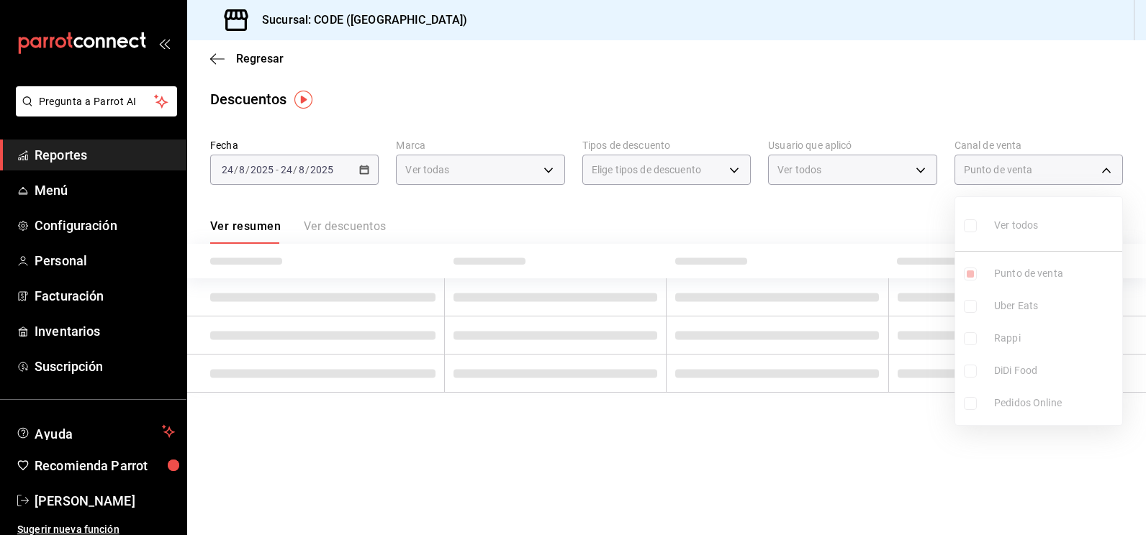
click at [761, 208] on div at bounding box center [573, 267] width 1146 height 535
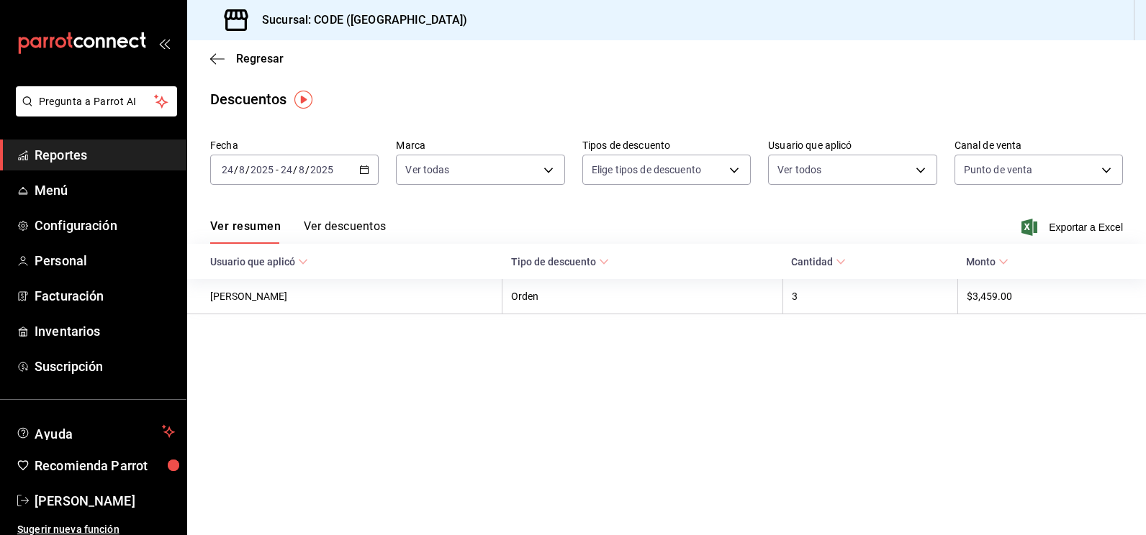
click at [353, 225] on button "Ver descuentos" at bounding box center [345, 232] width 82 height 24
